Goal: Transaction & Acquisition: Download file/media

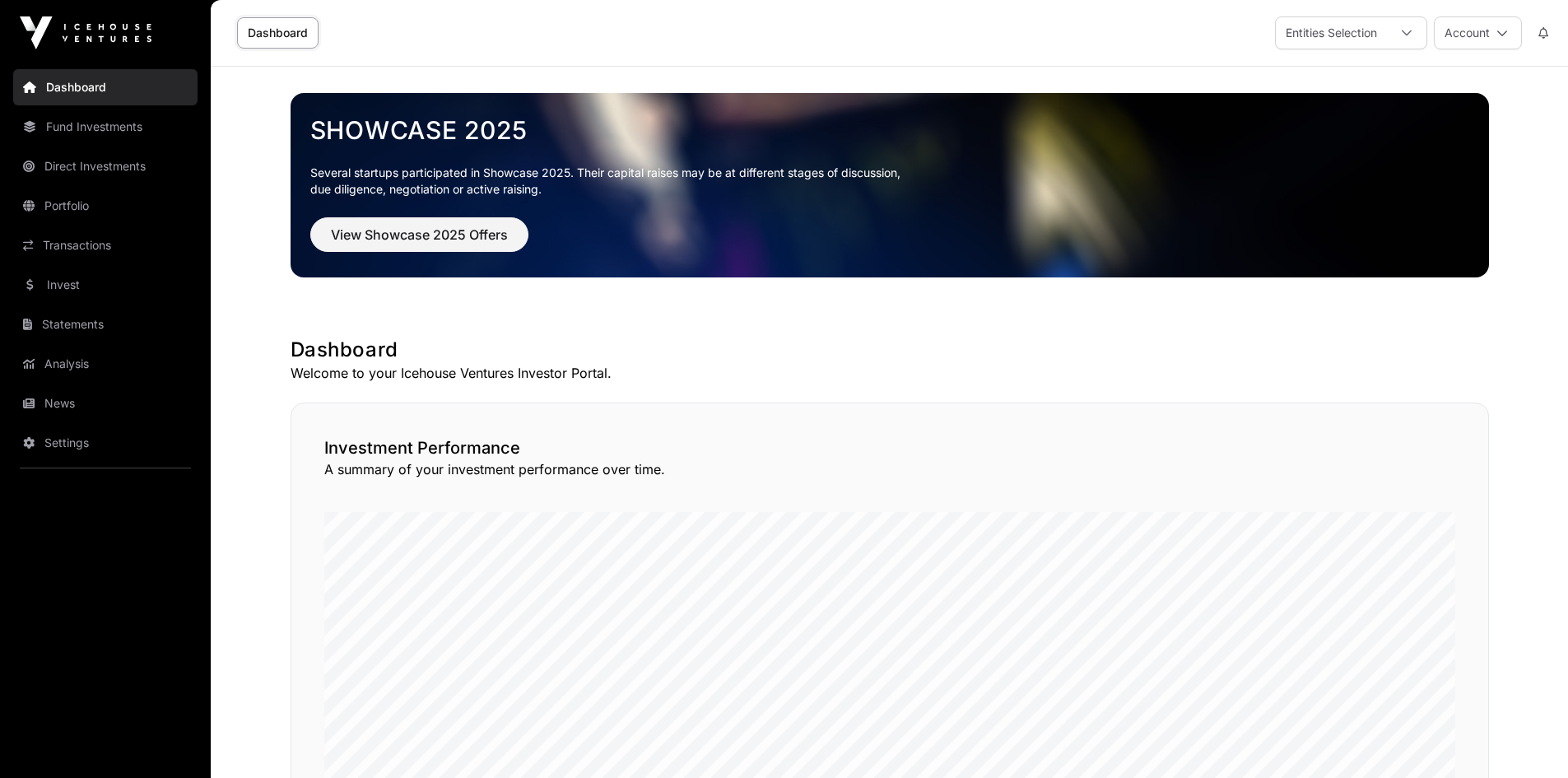
click at [70, 171] on link "Direct Investments" at bounding box center [106, 166] width 185 height 36
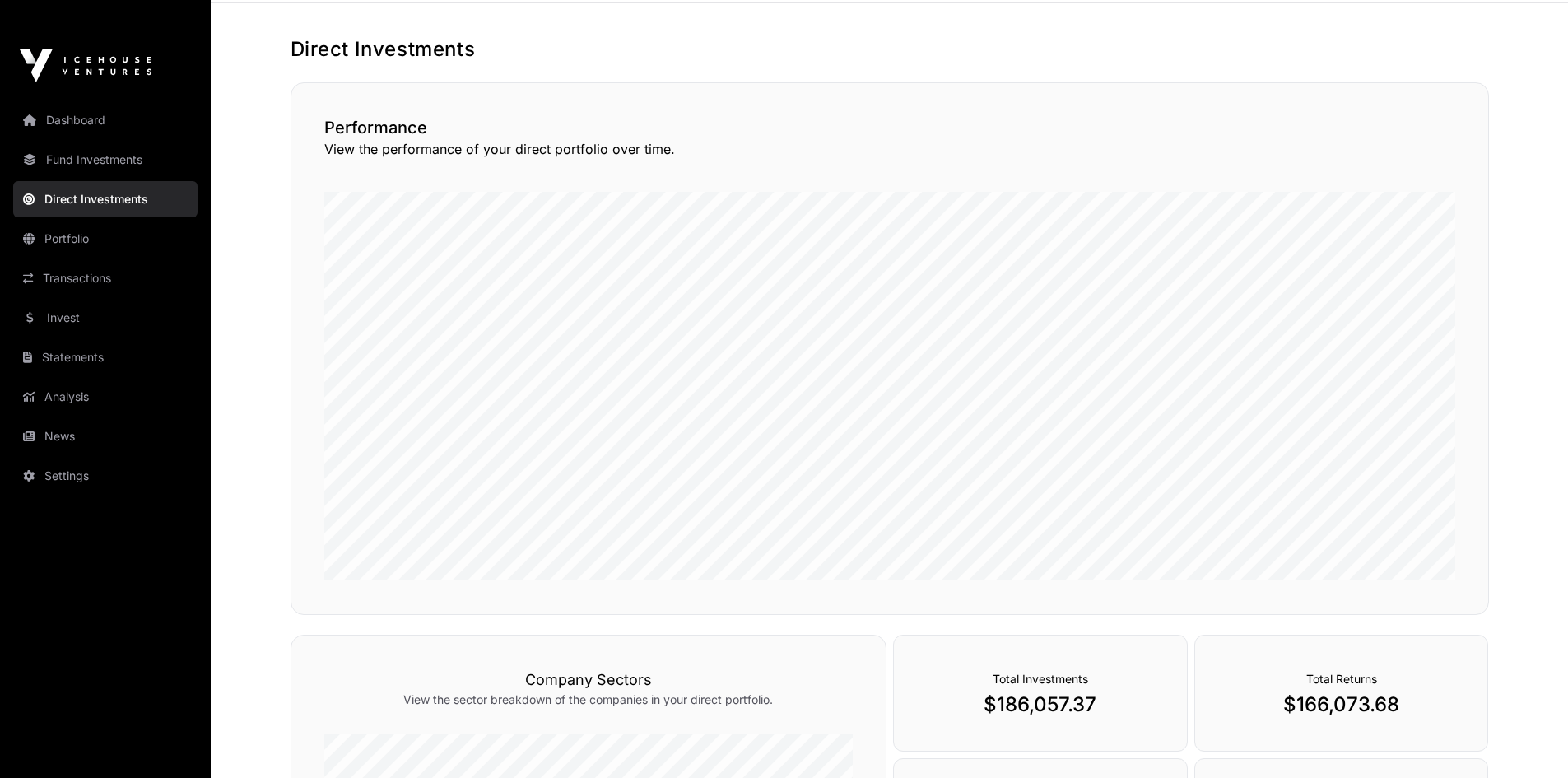
scroll to position [278, 0]
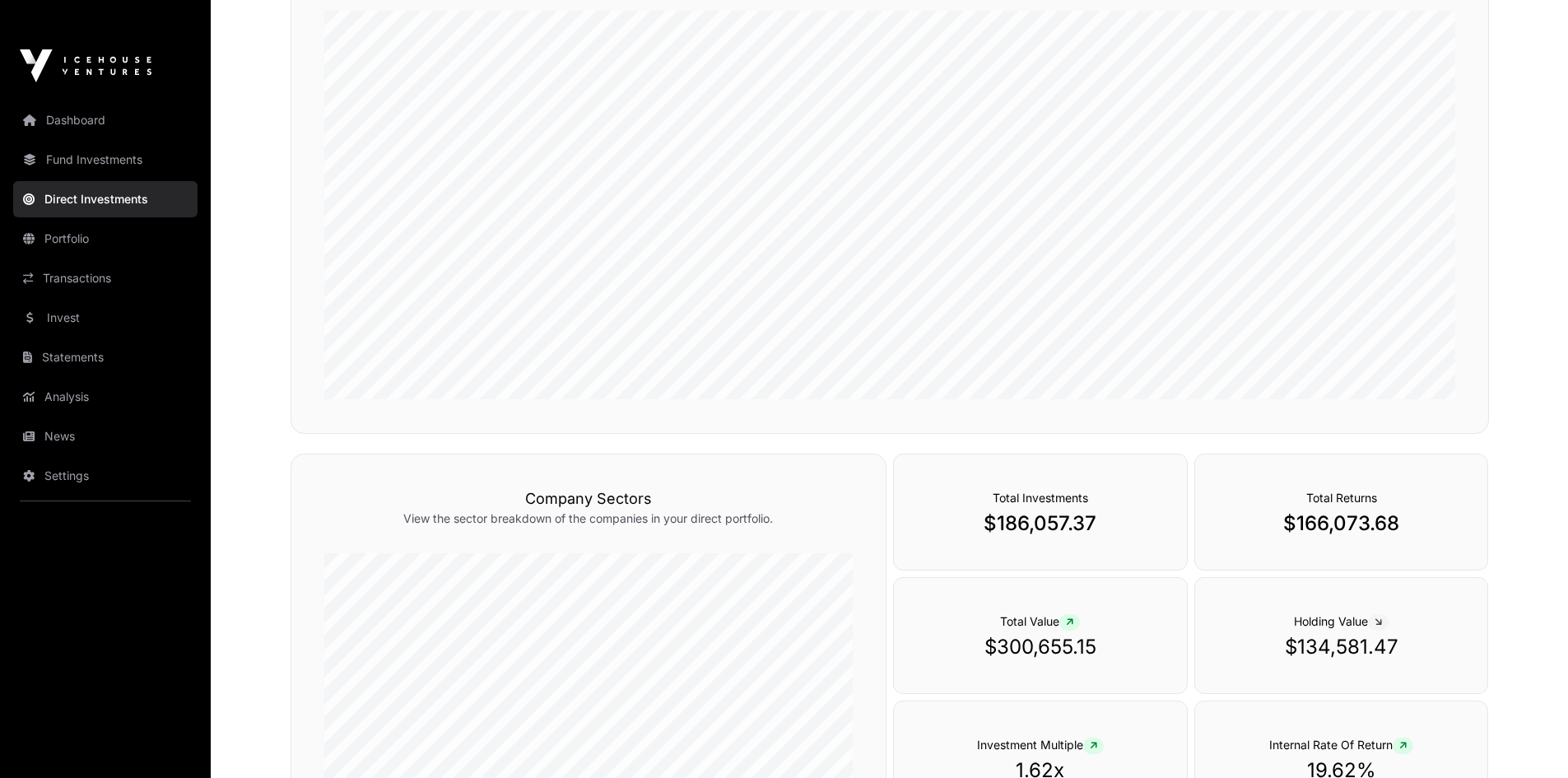
click at [81, 221] on link "Portfolio" at bounding box center [106, 238] width 185 height 36
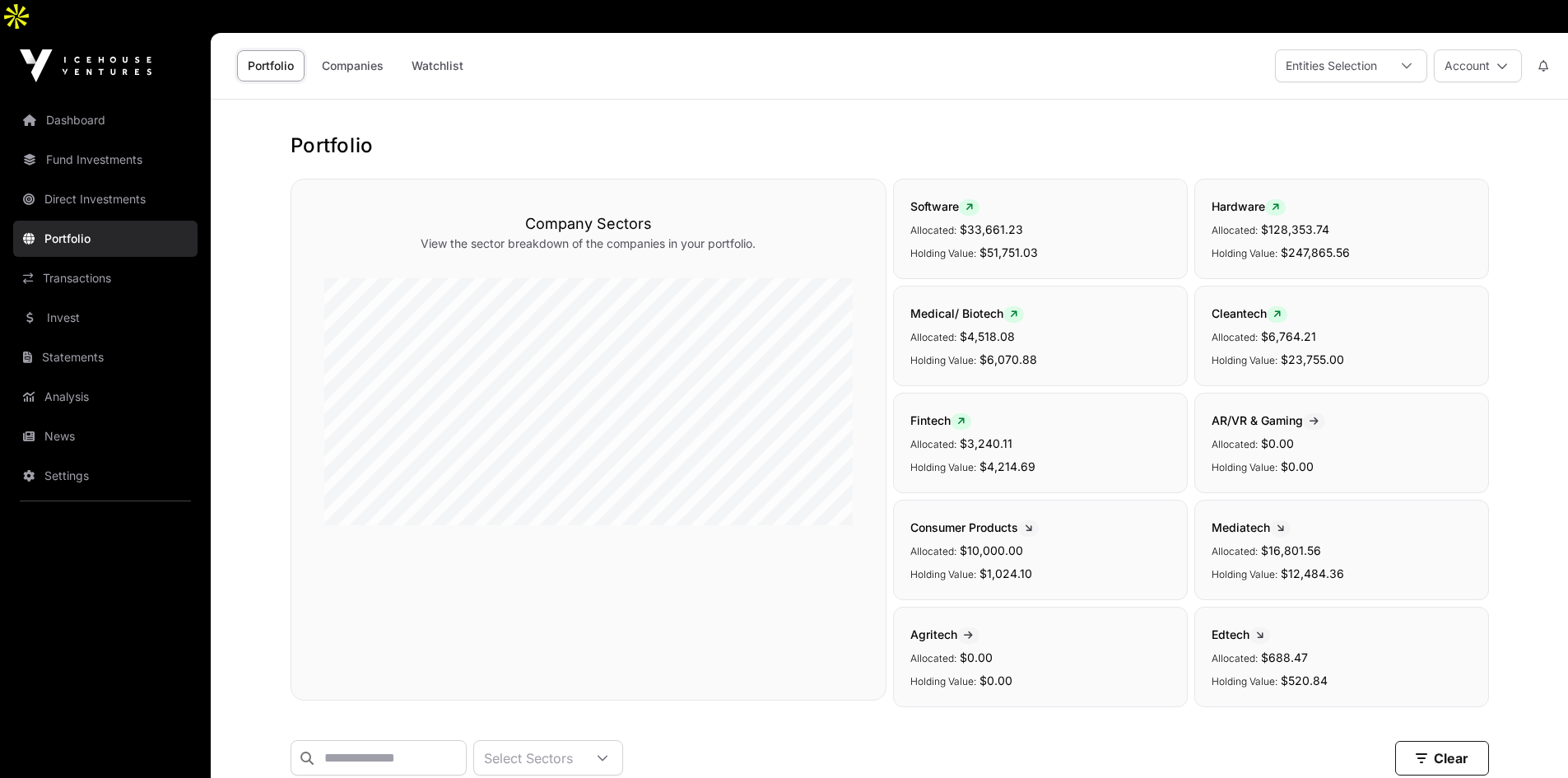
click at [89, 260] on link "Transactions" at bounding box center [106, 278] width 185 height 36
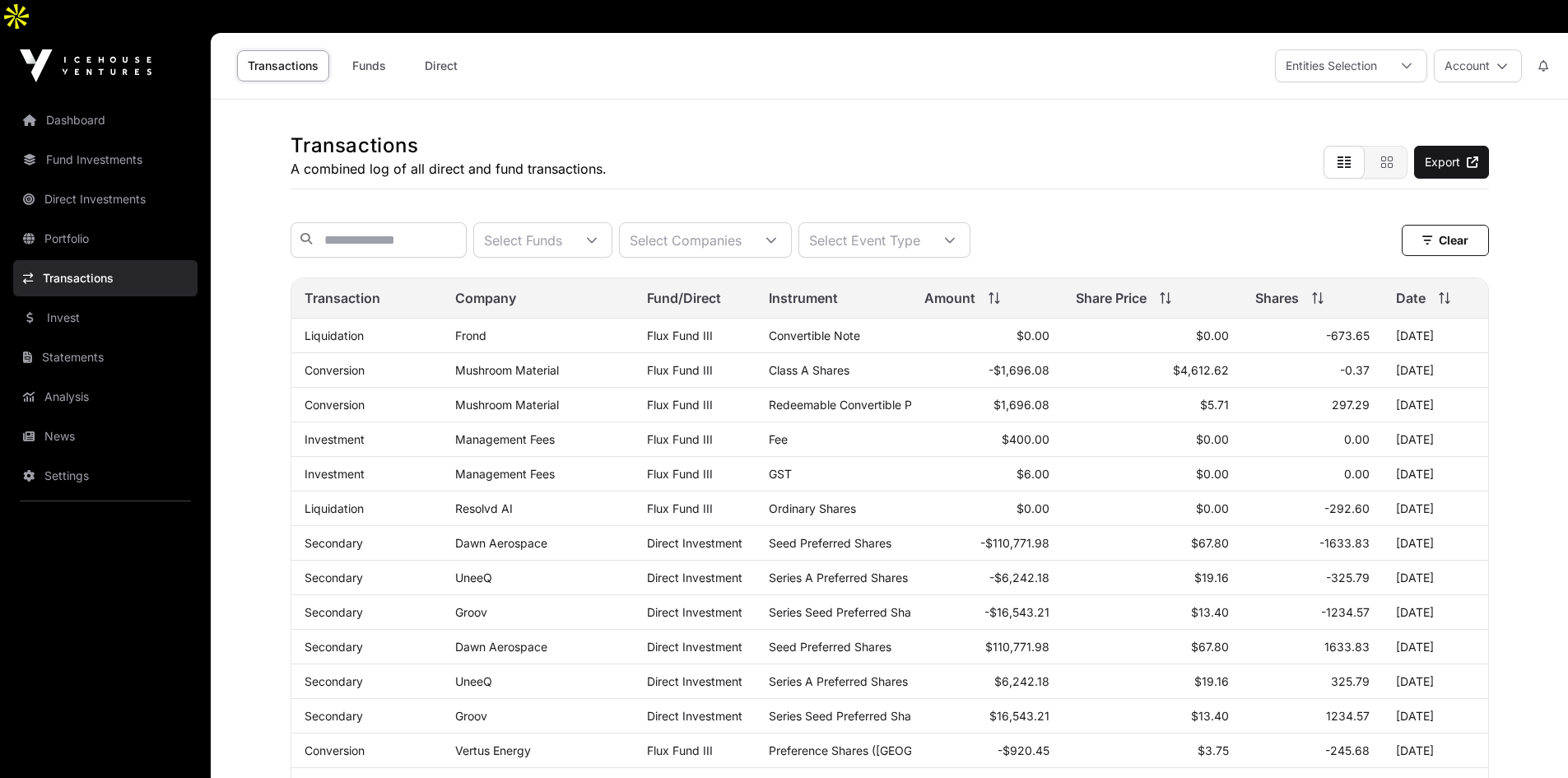
click at [372, 50] on link "Funds" at bounding box center [368, 65] width 66 height 31
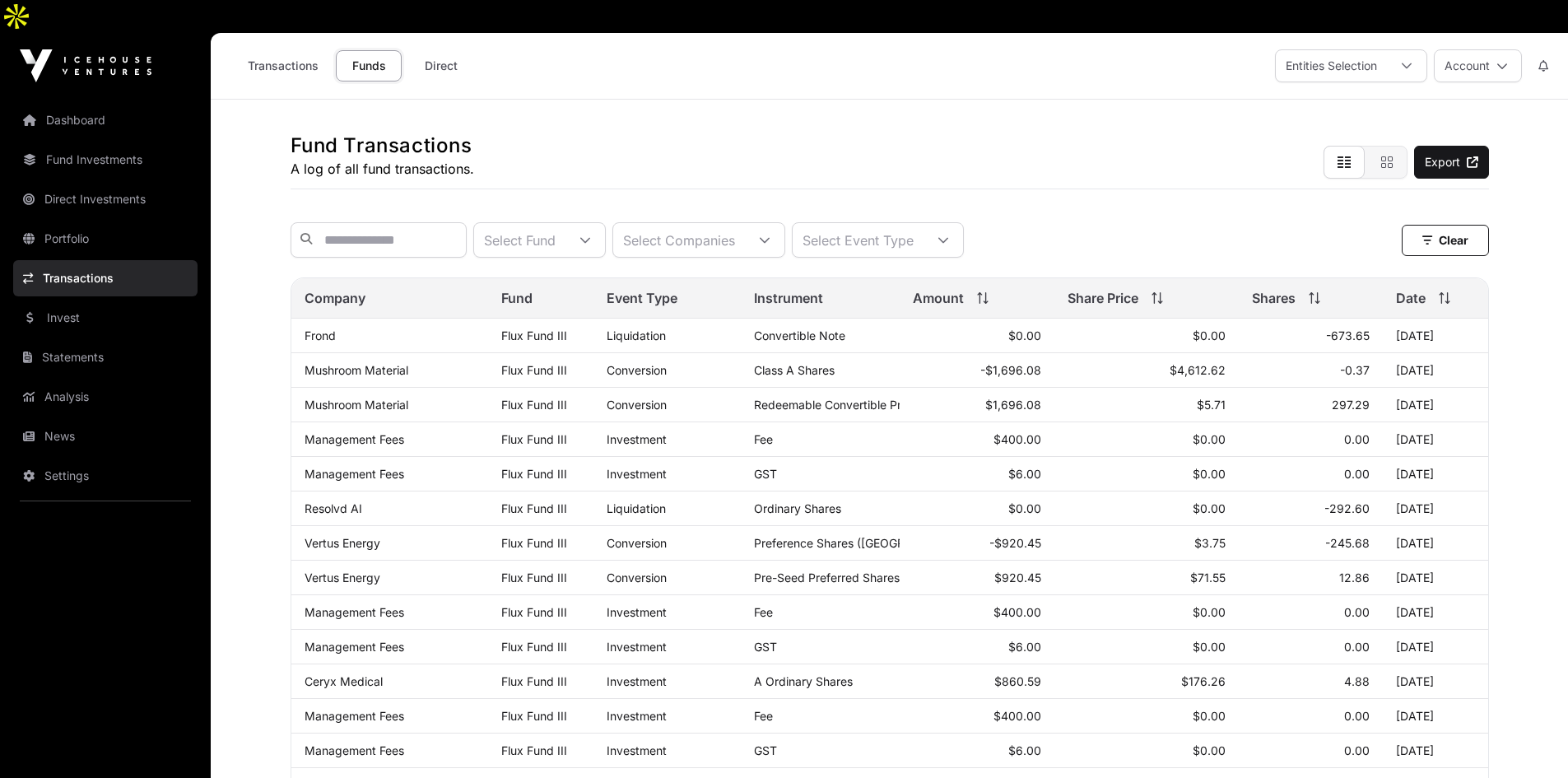
click at [108, 142] on link "Fund Investments" at bounding box center [106, 159] width 185 height 36
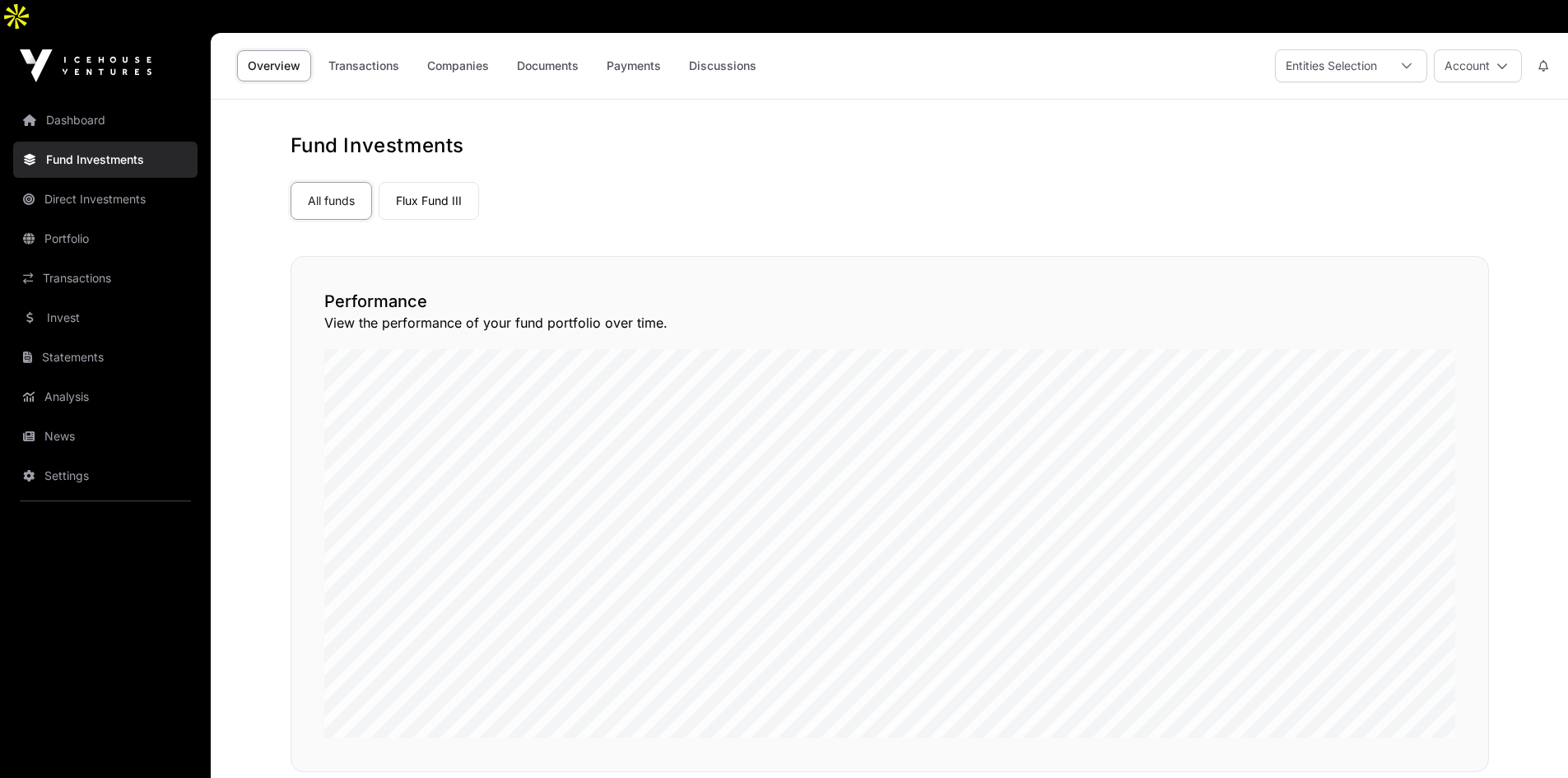
click at [89, 339] on link "Statements" at bounding box center [106, 357] width 185 height 36
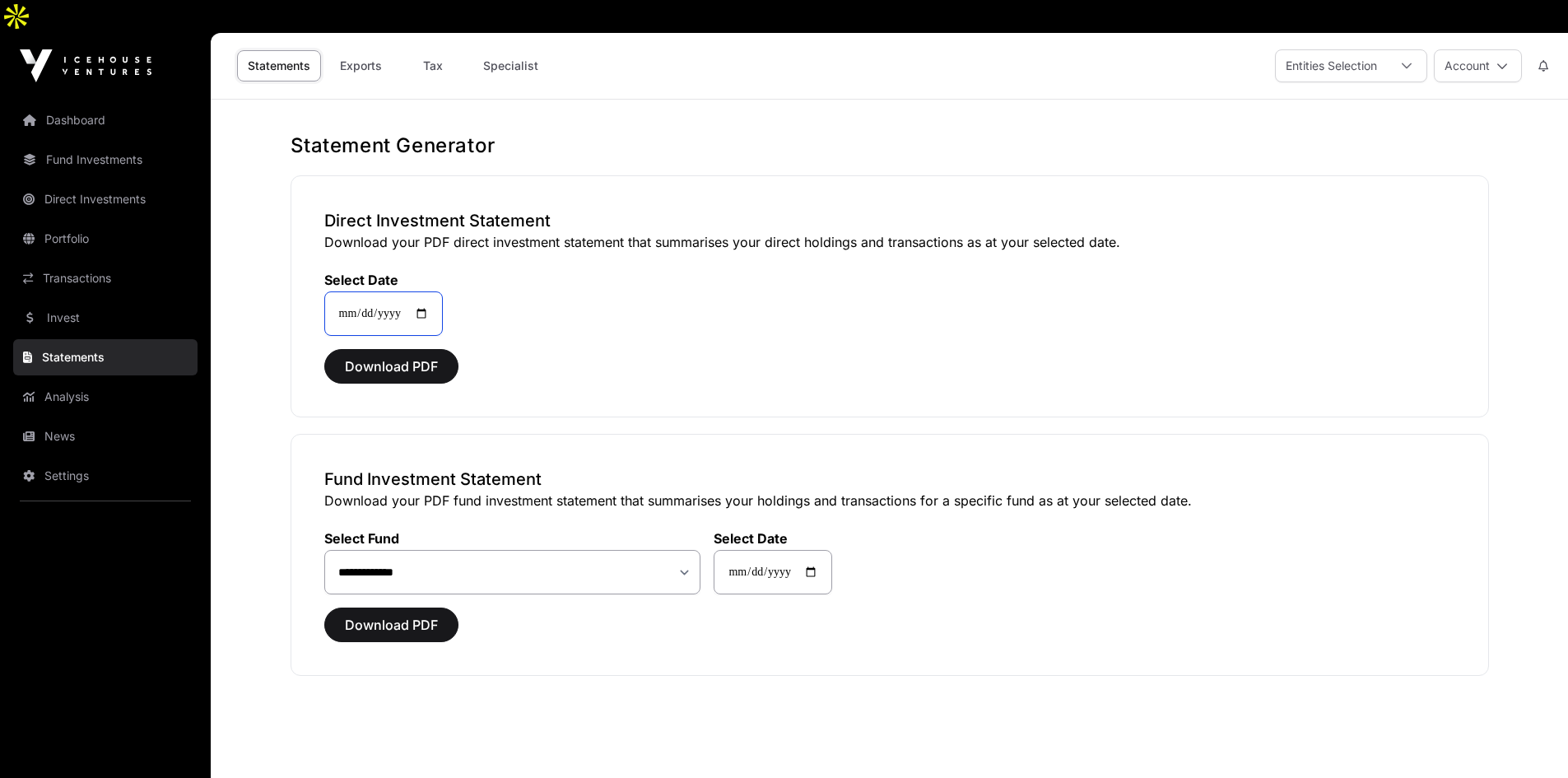
click at [435, 291] on input "**********" at bounding box center [383, 313] width 118 height 44
type input "**********"
click at [373, 357] on span "Download PDF" at bounding box center [391, 367] width 93 height 20
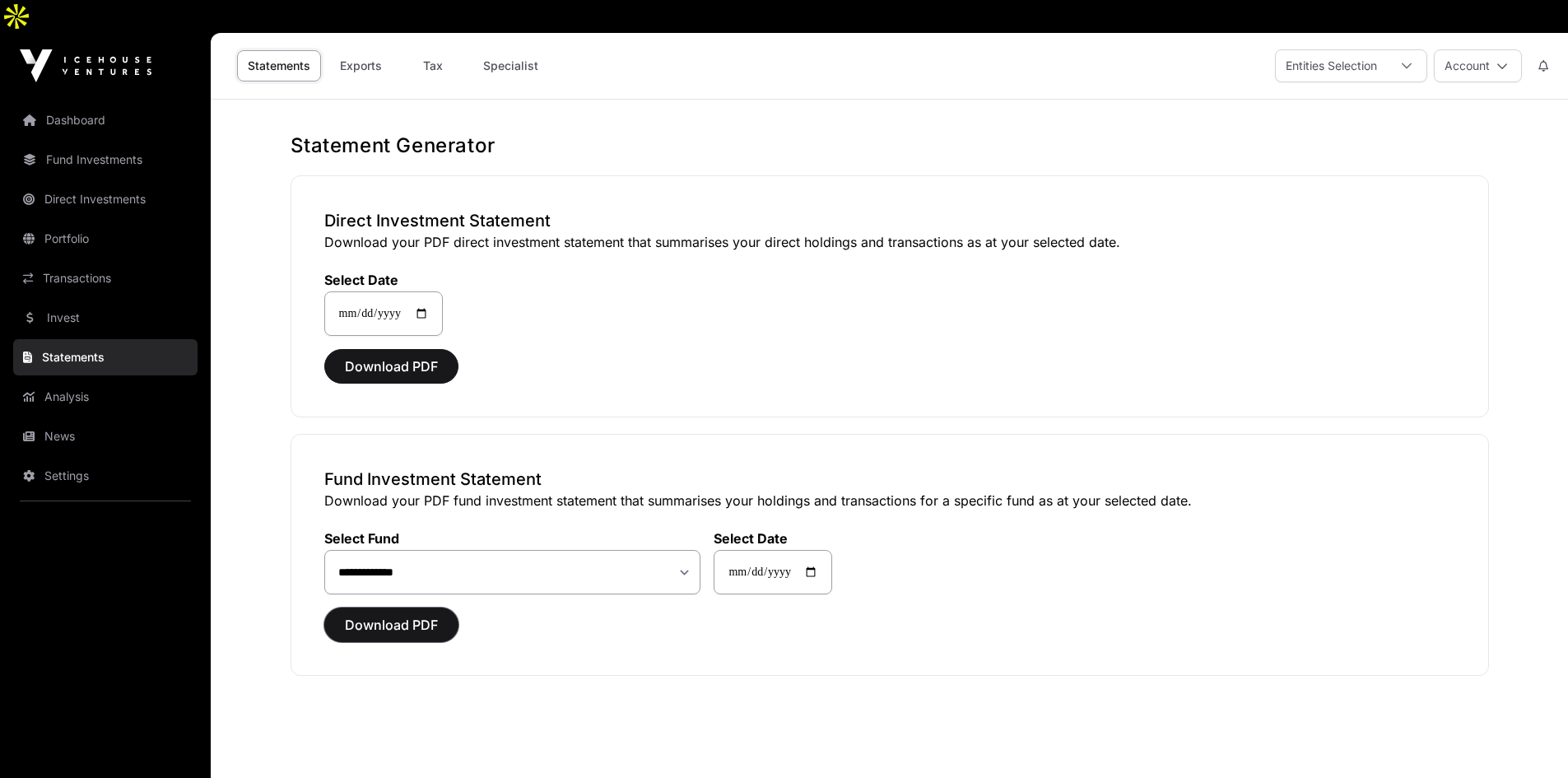
click at [388, 615] on span "Download PDF" at bounding box center [391, 625] width 93 height 20
click at [383, 615] on span "Download PDF" at bounding box center [391, 625] width 93 height 20
click at [399, 357] on span "Download PDF" at bounding box center [391, 367] width 93 height 20
click at [364, 615] on span "Download PDF" at bounding box center [391, 625] width 93 height 20
